Goal: Navigation & Orientation: Find specific page/section

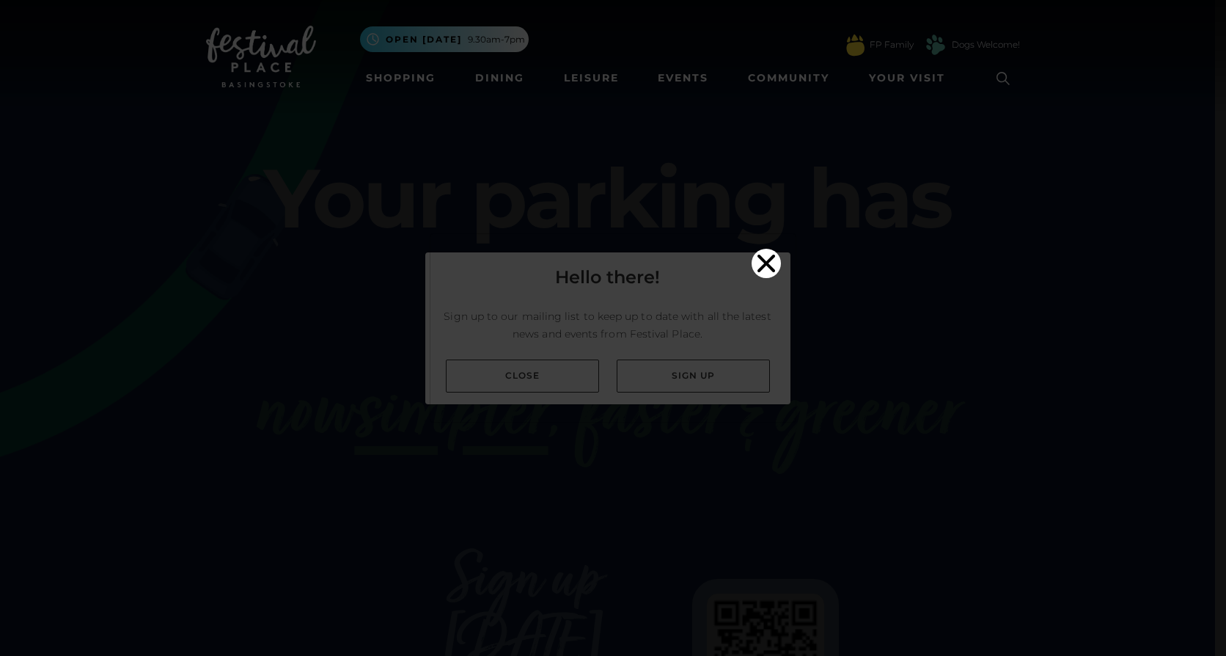
click at [761, 254] on icon "Close" at bounding box center [766, 263] width 18 height 18
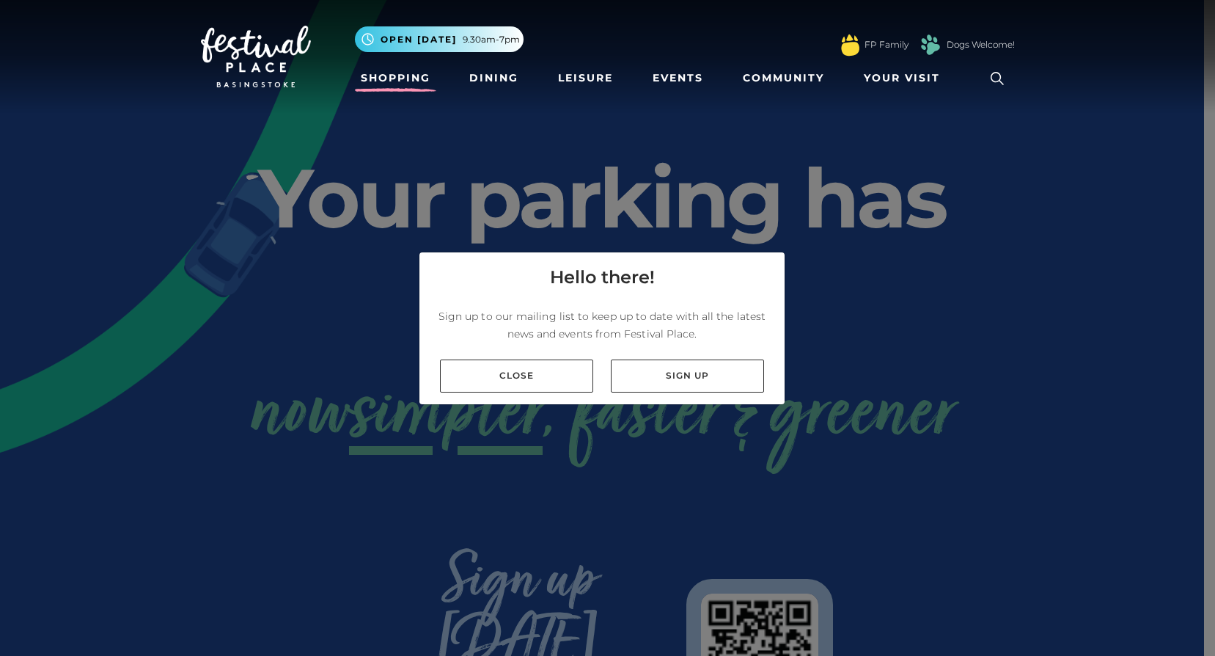
click at [388, 78] on link "Shopping" at bounding box center [395, 78] width 81 height 27
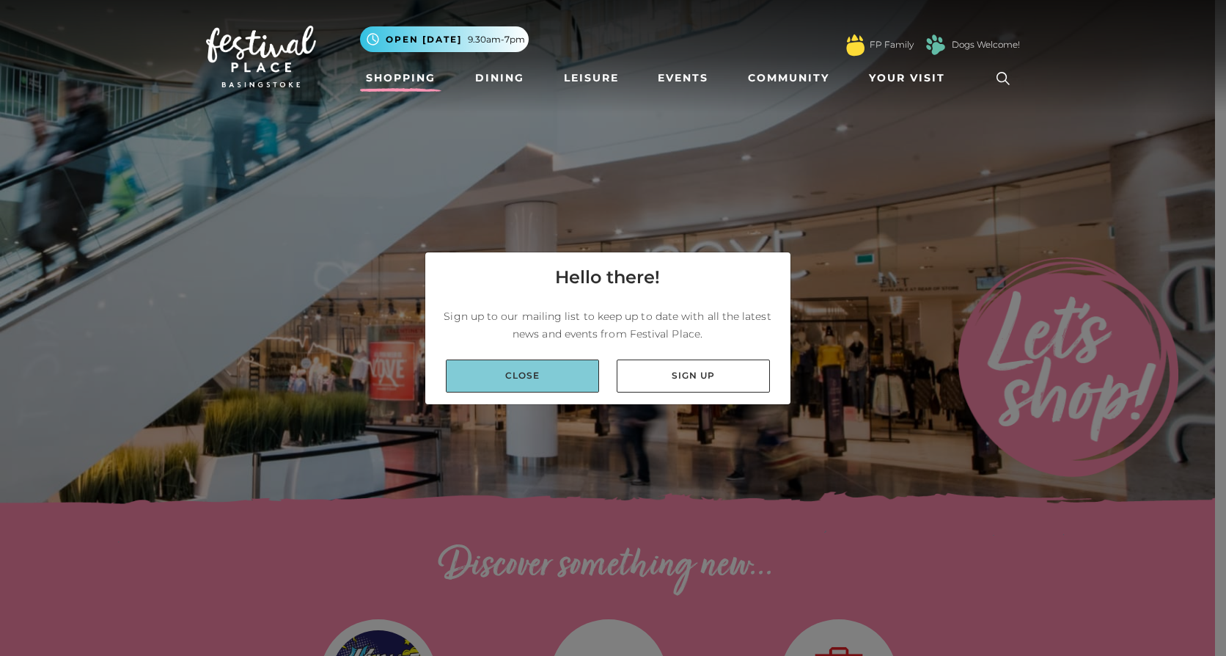
click at [522, 381] on link "Close" at bounding box center [522, 375] width 153 height 33
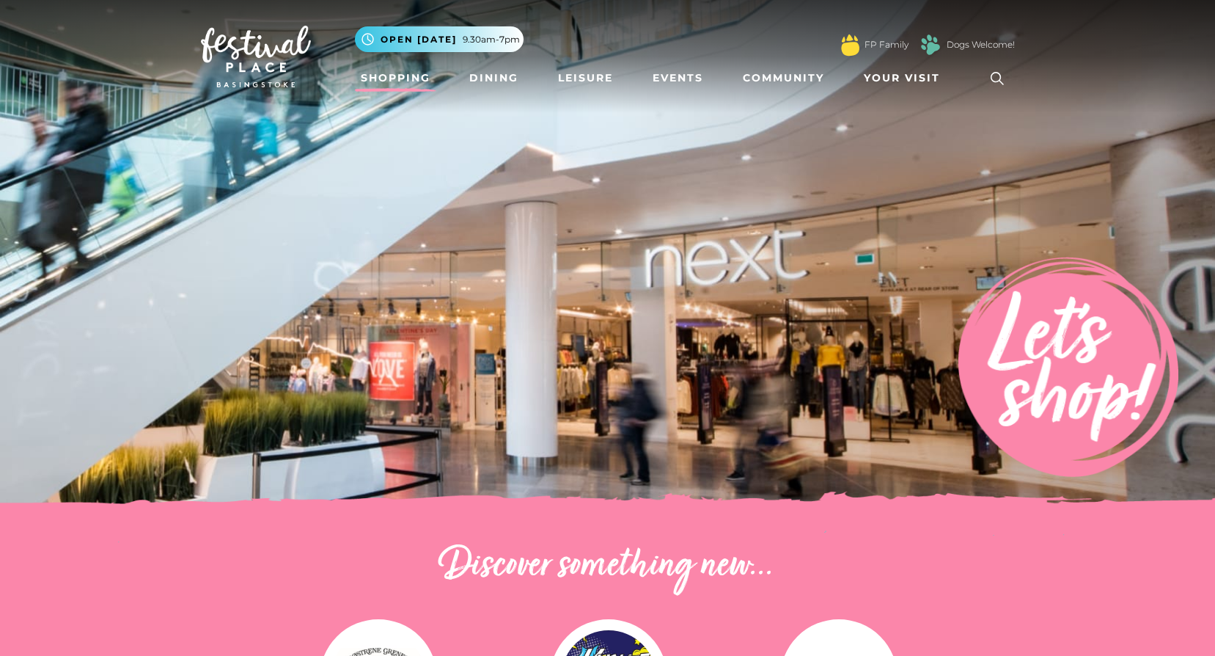
click at [403, 76] on link "Shopping" at bounding box center [395, 78] width 81 height 27
